Goal: Task Accomplishment & Management: Use online tool/utility

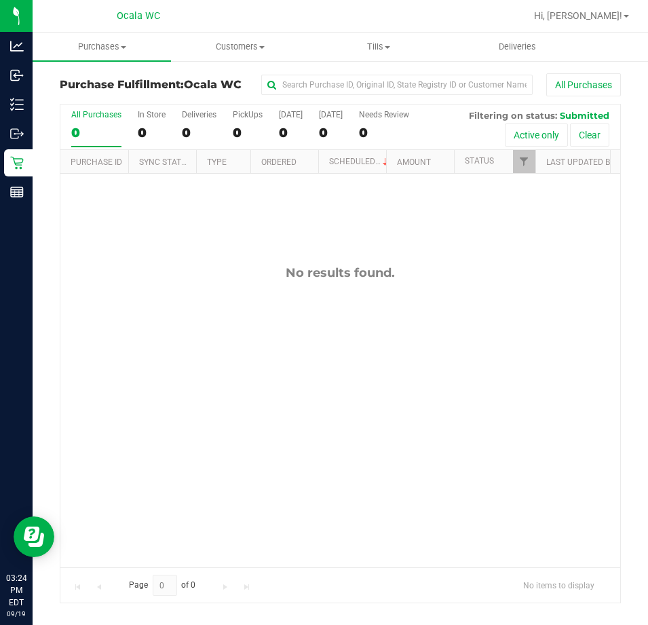
click at [267, 324] on div "No results found." at bounding box center [340, 416] width 560 height 485
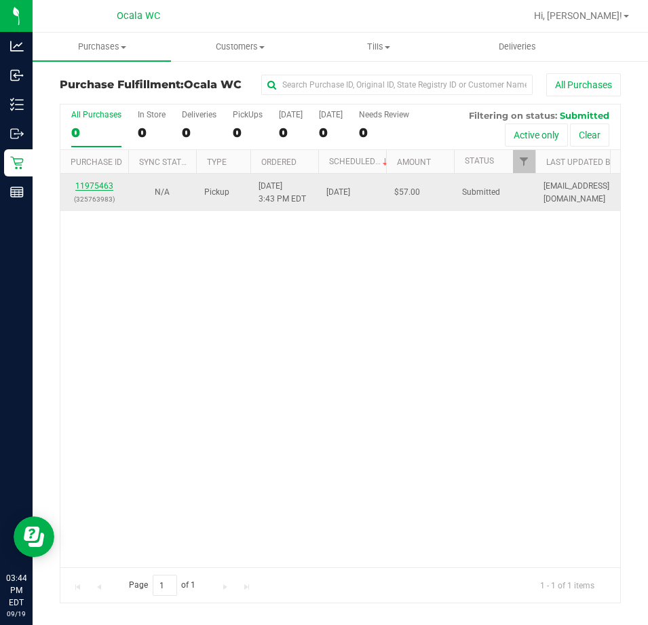
click at [93, 182] on link "11975463" at bounding box center [94, 185] width 38 height 9
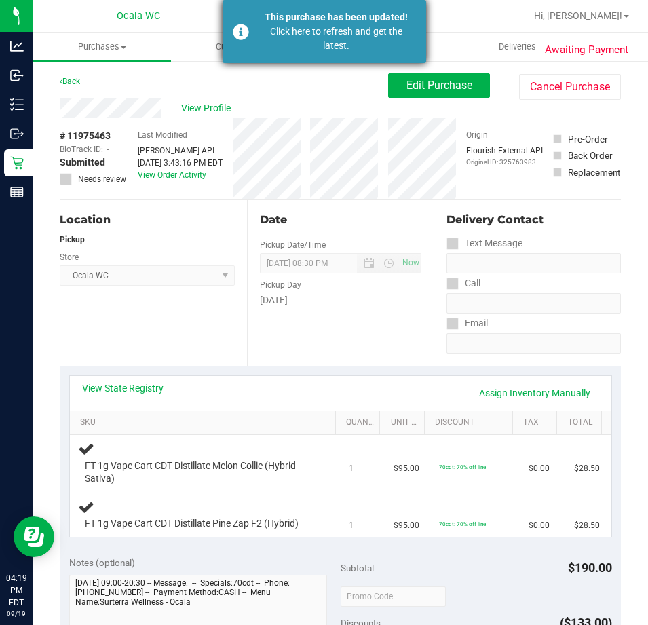
click at [343, 26] on div "Click here to refresh and get the latest." at bounding box center [335, 38] width 159 height 28
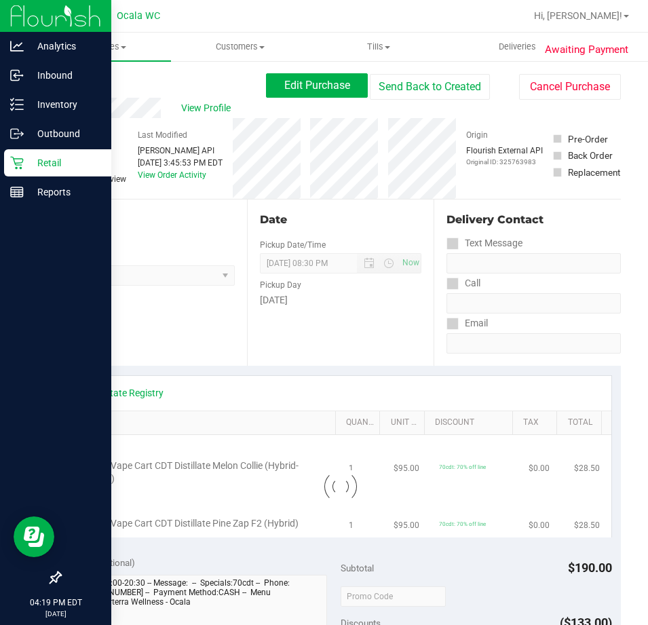
click at [54, 162] on p "Retail" at bounding box center [64, 163] width 81 height 16
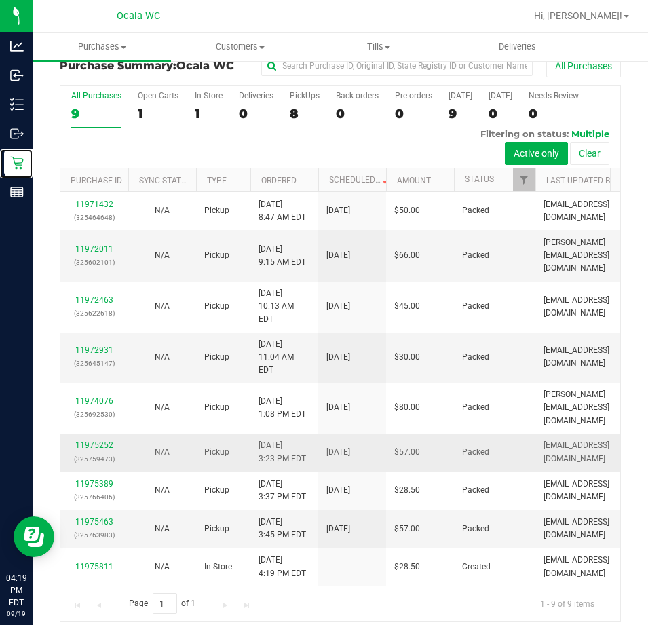
scroll to position [29, 0]
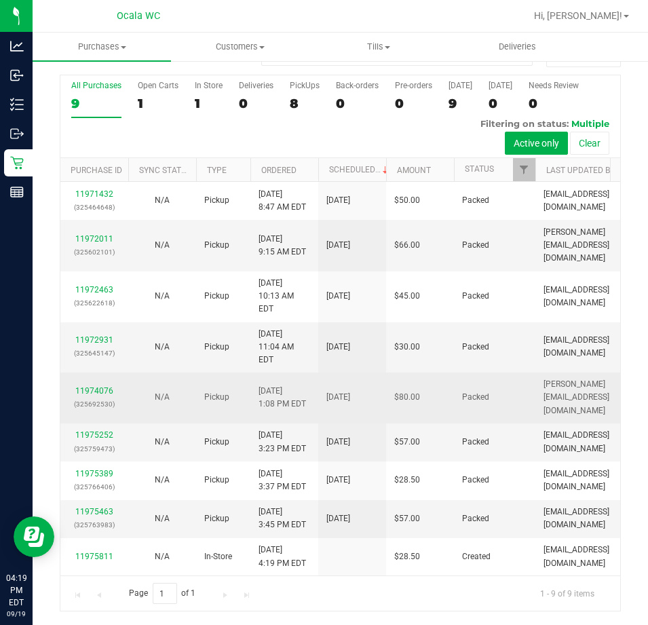
drag, startPoint x: 275, startPoint y: 370, endPoint x: 277, endPoint y: 362, distance: 7.9
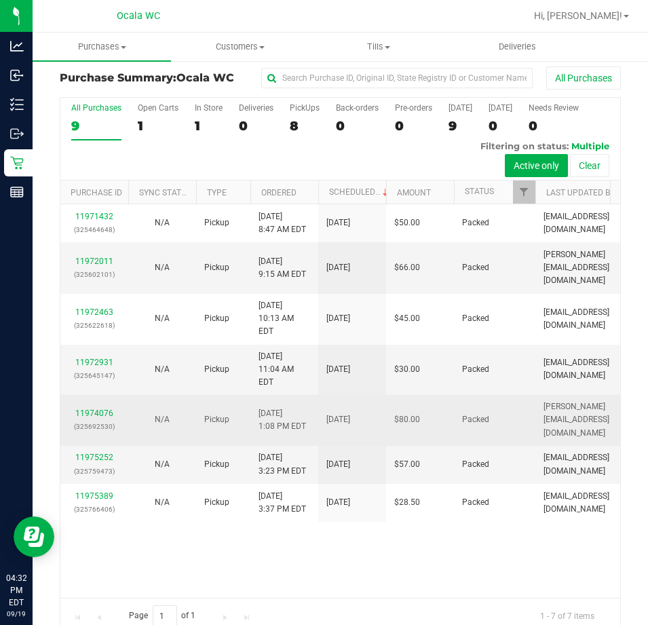
scroll to position [0, 0]
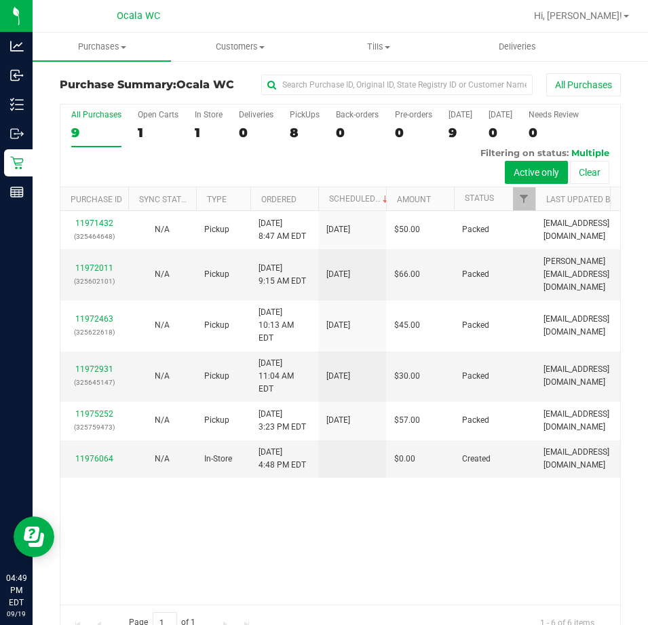
click at [296, 136] on div "8" at bounding box center [305, 133] width 30 height 16
click at [0, 0] on input "PickUps 8" at bounding box center [0, 0] width 0 height 0
